Goal: Task Accomplishment & Management: Complete application form

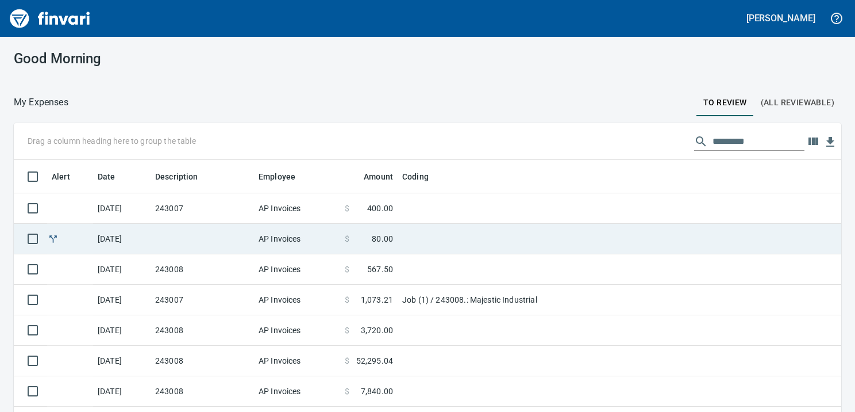
click at [231, 209] on td "243007" at bounding box center [202, 208] width 103 height 30
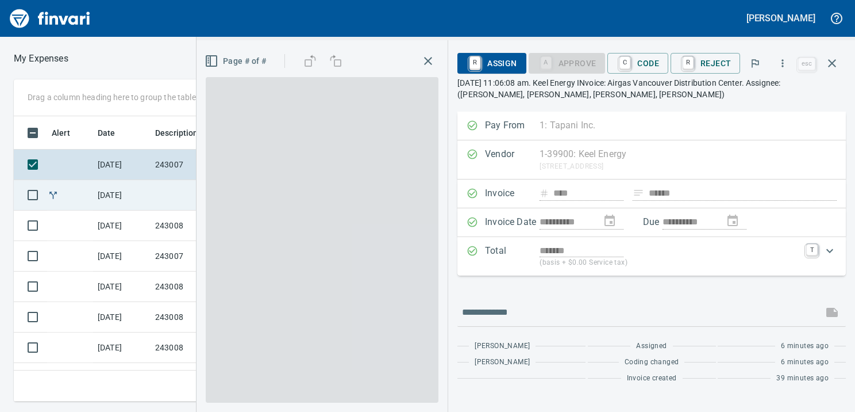
scroll to position [267, 523]
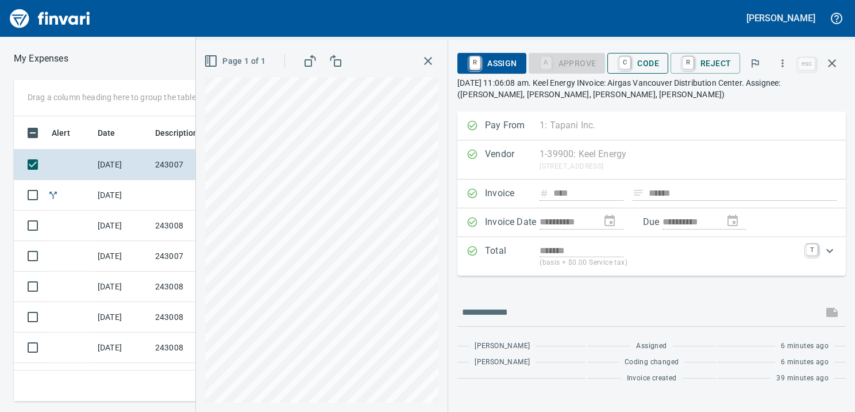
click at [653, 60] on span "C Code" at bounding box center [638, 63] width 43 height 20
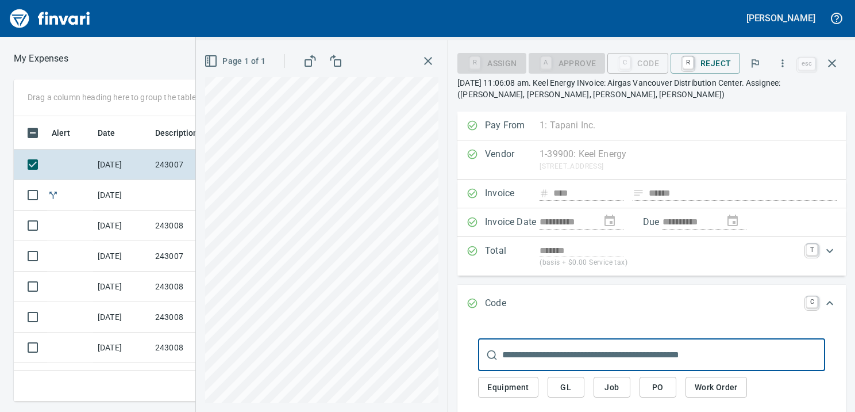
click at [609, 377] on button "Job" at bounding box center [612, 387] width 37 height 21
click at [608, 380] on span "Job" at bounding box center [612, 387] width 18 height 14
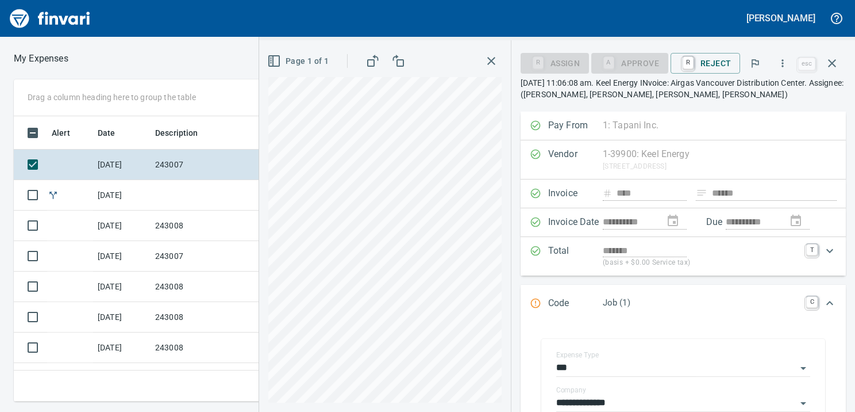
scroll to position [57, 0]
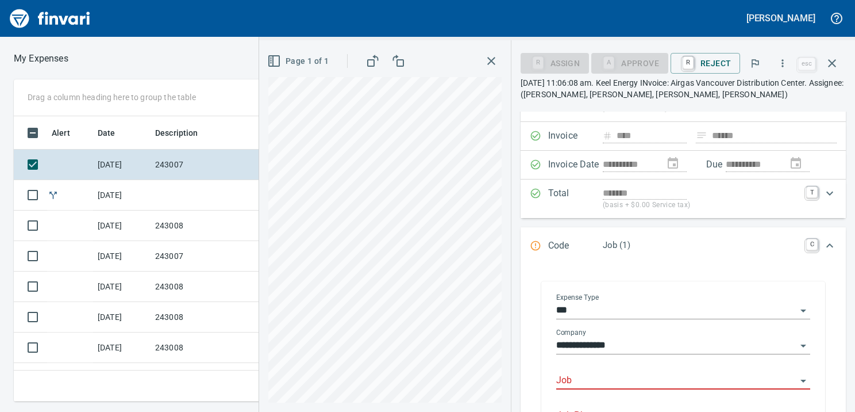
click at [604, 382] on input "Job" at bounding box center [677, 381] width 240 height 16
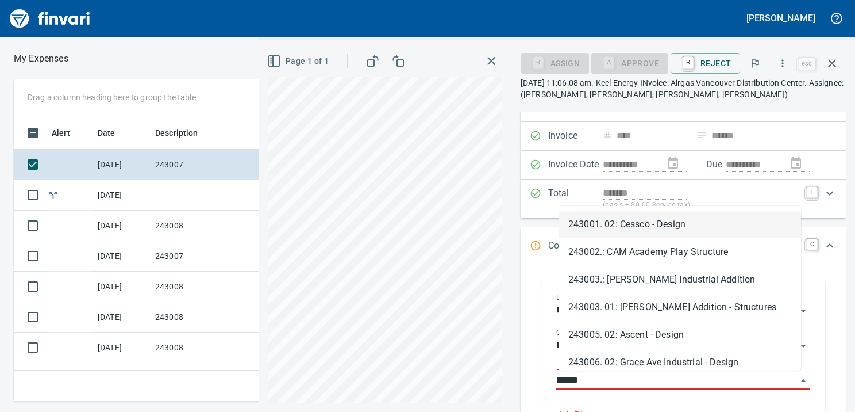
scroll to position [267, 523]
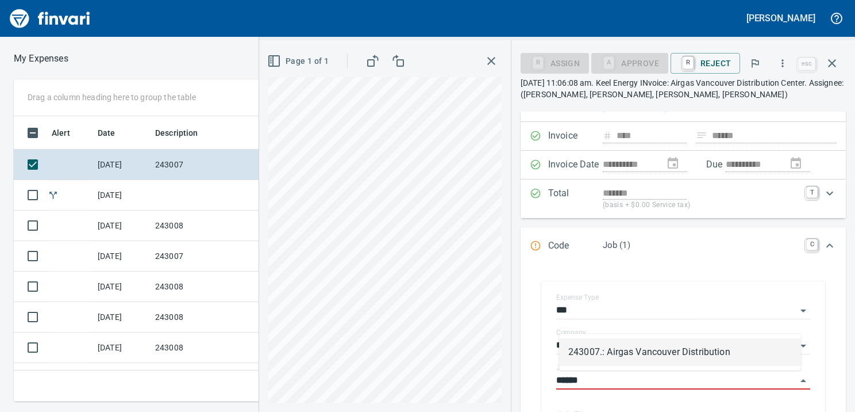
click at [591, 350] on li "243007.: Airgas Vancouver Distribution" at bounding box center [680, 352] width 242 height 28
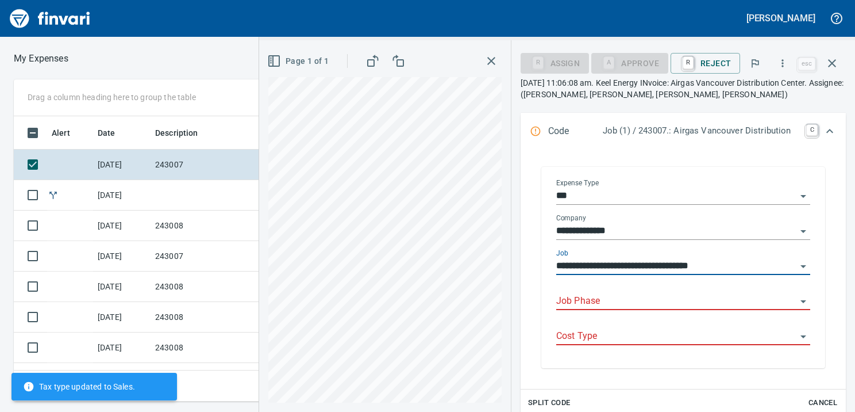
scroll to position [172, 0]
type input "**********"
click at [588, 306] on input "Job Phase" at bounding box center [677, 301] width 240 height 16
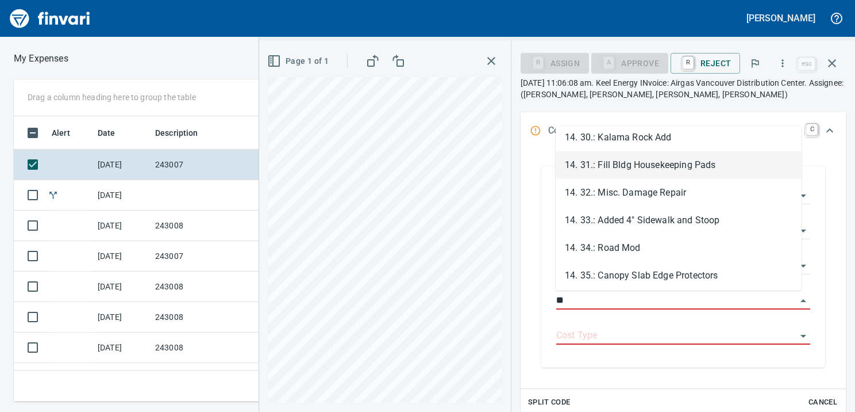
scroll to position [862, 0]
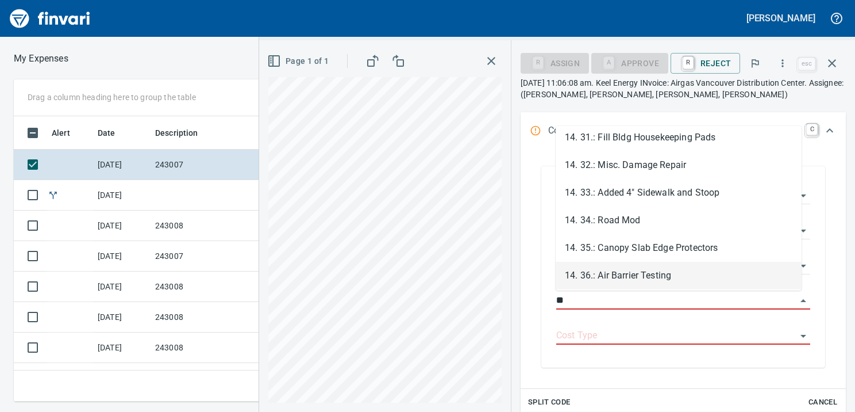
click at [618, 273] on li "14. 36.: Air Barrier Testing" at bounding box center [679, 276] width 246 height 28
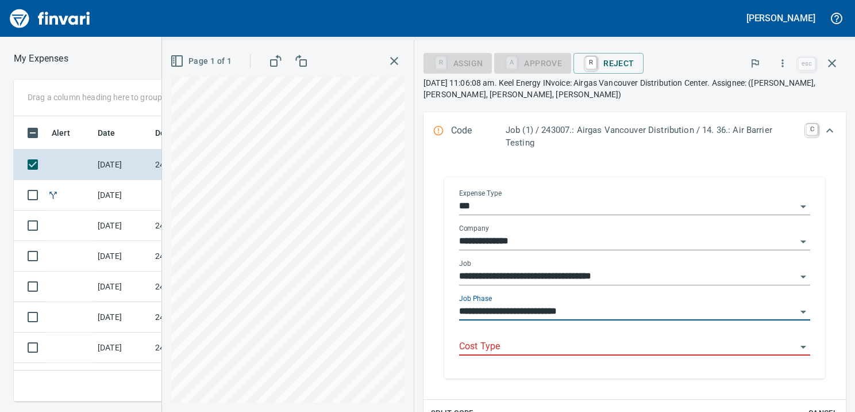
type input "**********"
click at [561, 354] on input "Cost Type" at bounding box center [627, 347] width 337 height 16
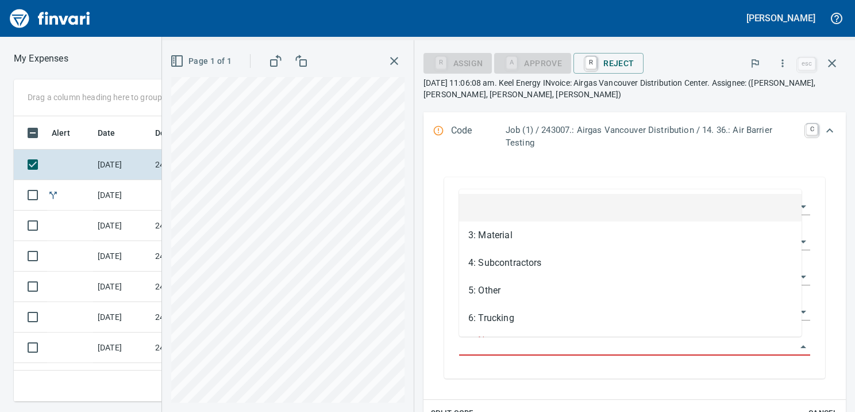
scroll to position [267, 523]
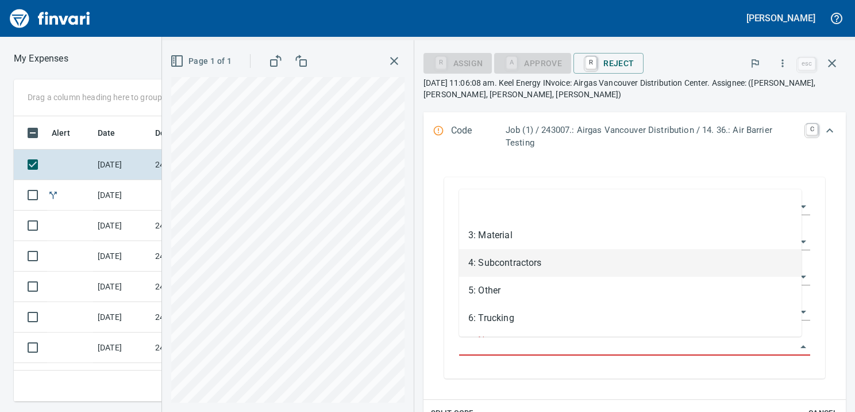
click at [503, 258] on li "4: Subcontractors" at bounding box center [630, 263] width 343 height 28
type input "**********"
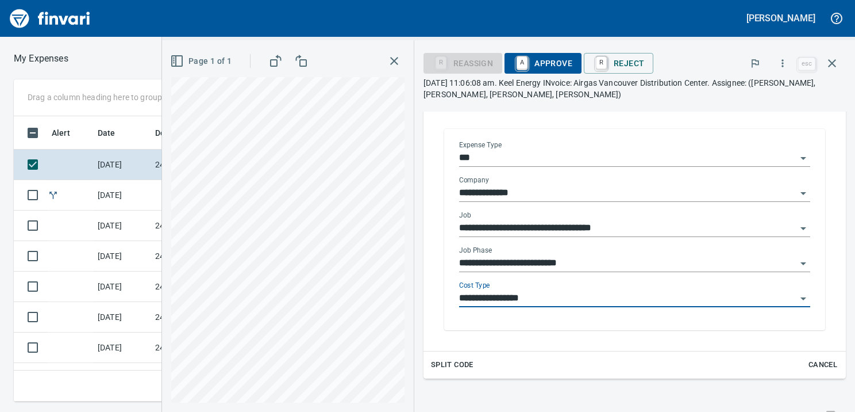
scroll to position [287, 0]
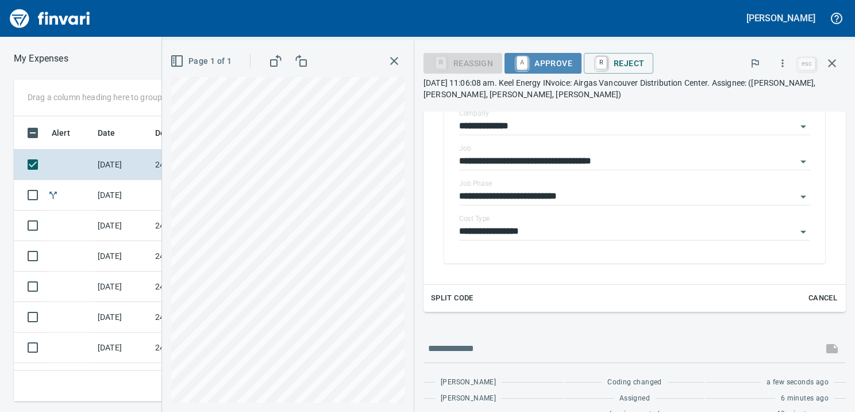
click at [543, 68] on span "A Approve" at bounding box center [543, 63] width 59 height 20
